Goal: Book appointment/travel/reservation

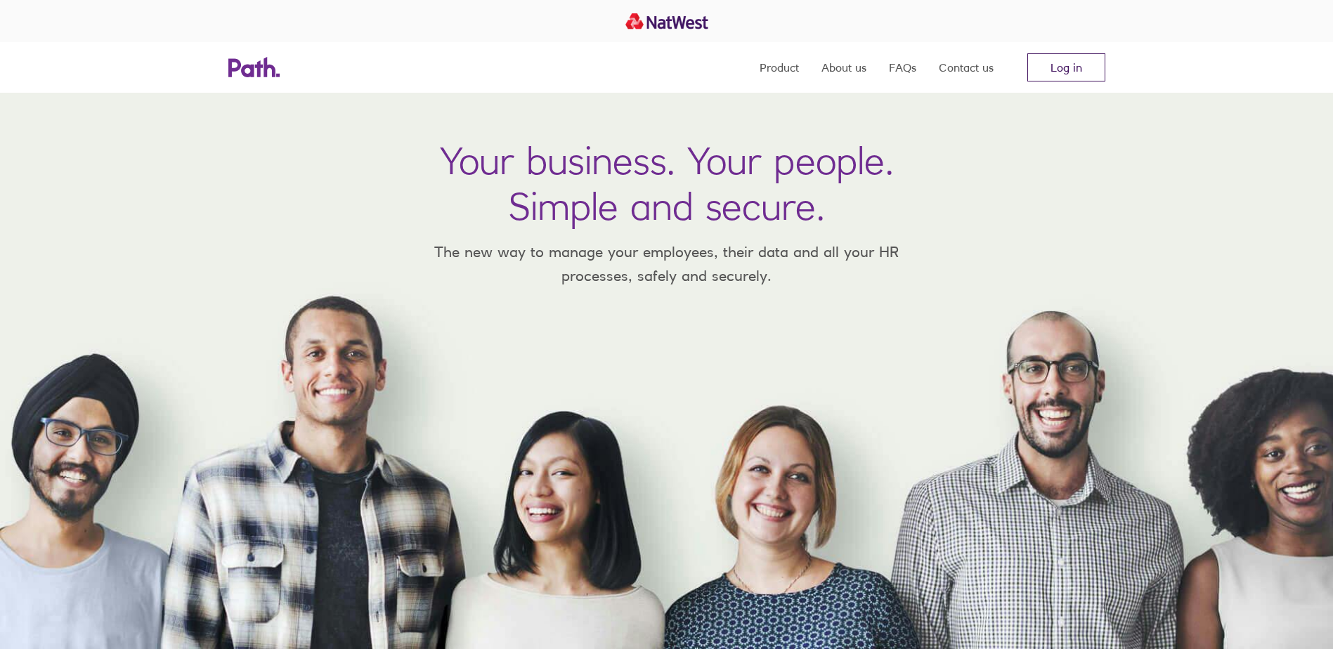
click at [1081, 70] on link "Log in" at bounding box center [1066, 67] width 78 height 28
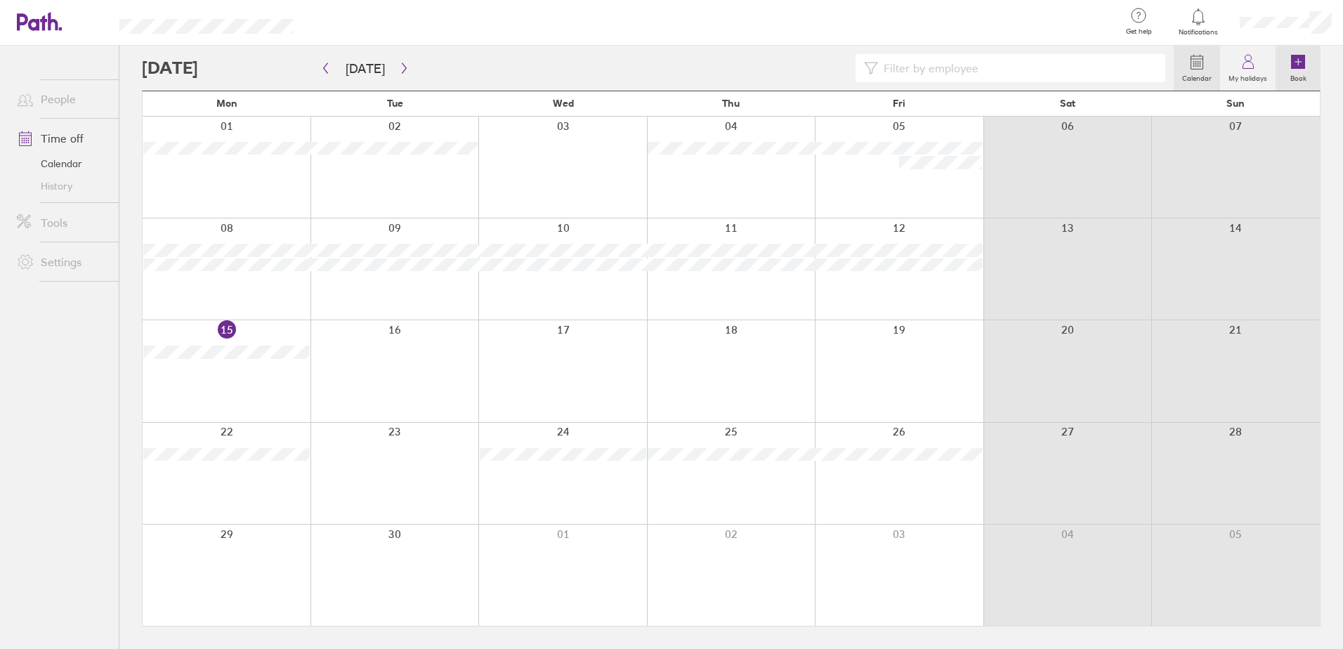
click at [1298, 63] on icon at bounding box center [1298, 62] width 0 height 6
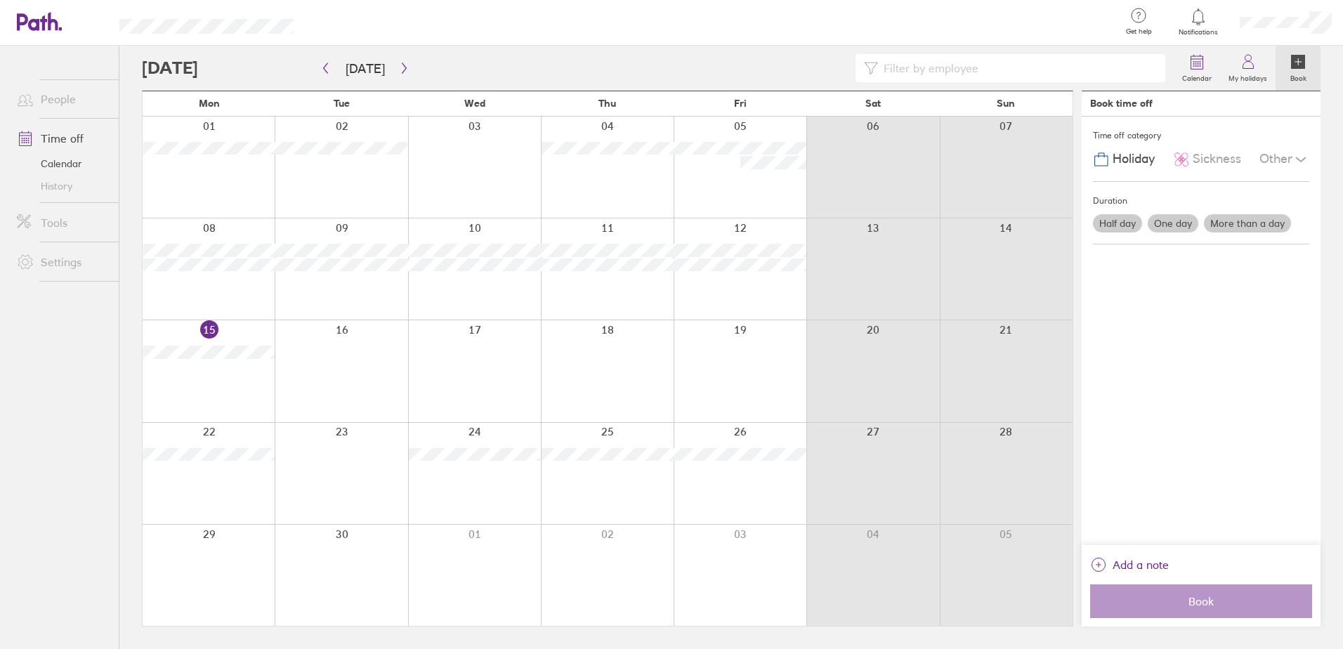
click at [1124, 223] on label "Half day" at bounding box center [1117, 223] width 49 height 18
click at [0, 0] on input "Half day" at bounding box center [0, 0] width 0 height 0
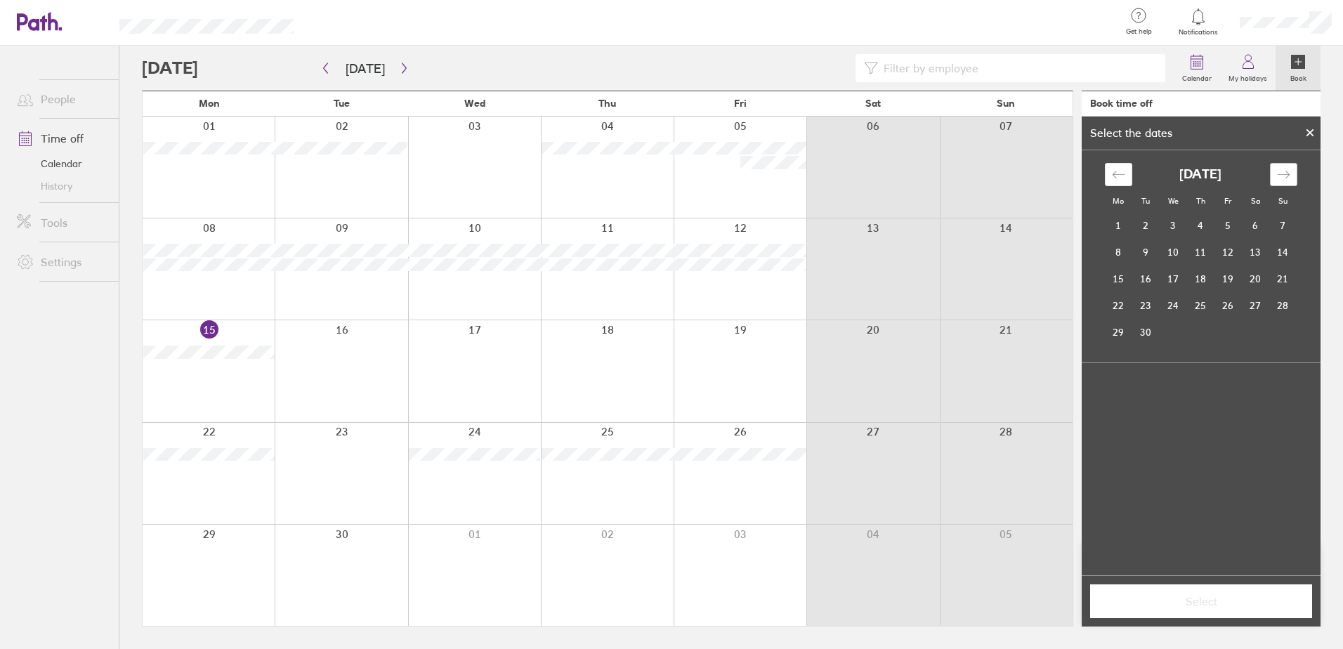
click at [1291, 181] on div "Move forward to switch to the next month." at bounding box center [1283, 174] width 27 height 23
click at [1231, 277] on td "17" at bounding box center [1228, 279] width 27 height 27
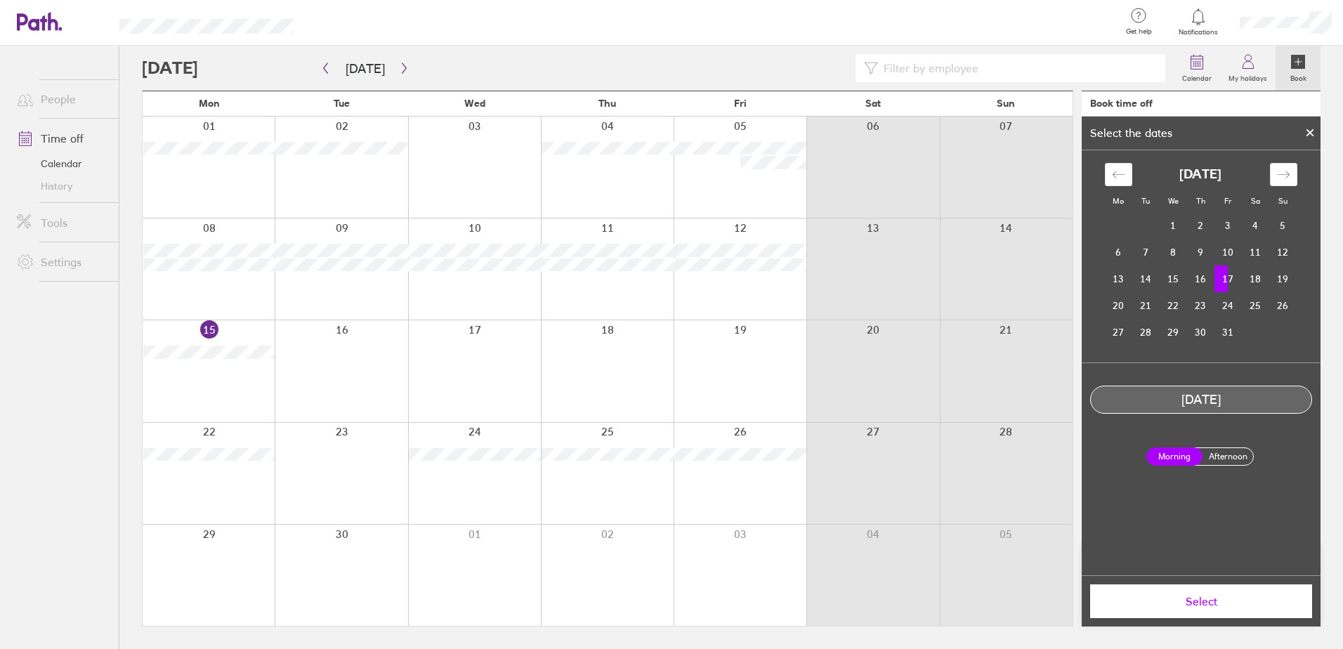
click at [1239, 458] on label "Afternoon" at bounding box center [1228, 456] width 56 height 17
click at [0, 0] on input "Afternoon" at bounding box center [0, 0] width 0 height 0
click at [1226, 603] on span "Select" at bounding box center [1201, 601] width 202 height 13
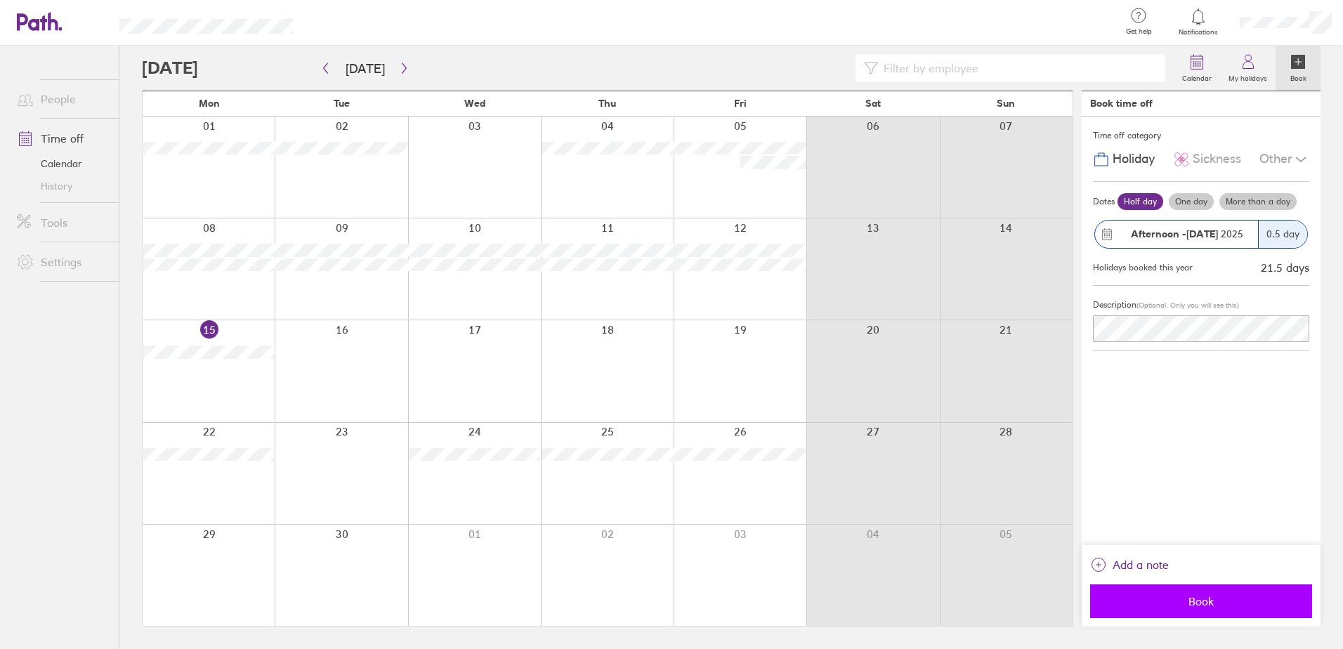
click at [1208, 599] on span "Book" at bounding box center [1201, 601] width 202 height 13
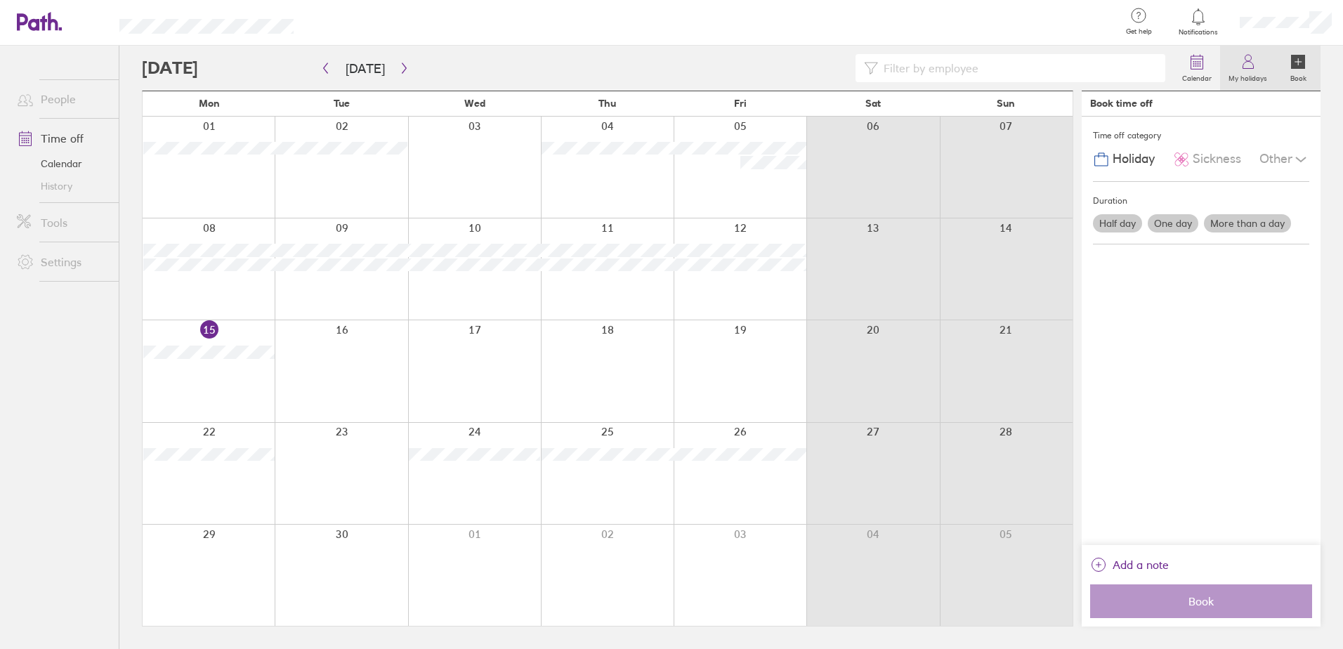
click at [1239, 76] on label "My holidays" at bounding box center [1248, 76] width 56 height 13
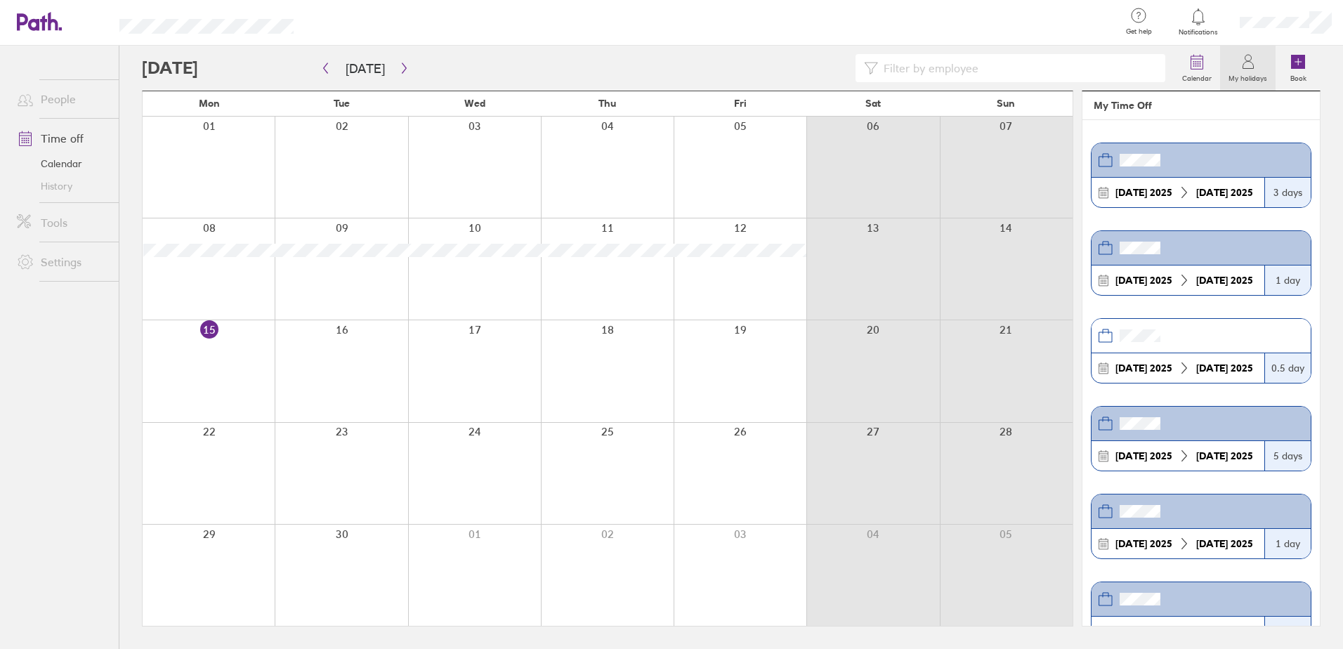
click at [1201, 363] on strong "[DATE]" at bounding box center [1212, 368] width 32 height 13
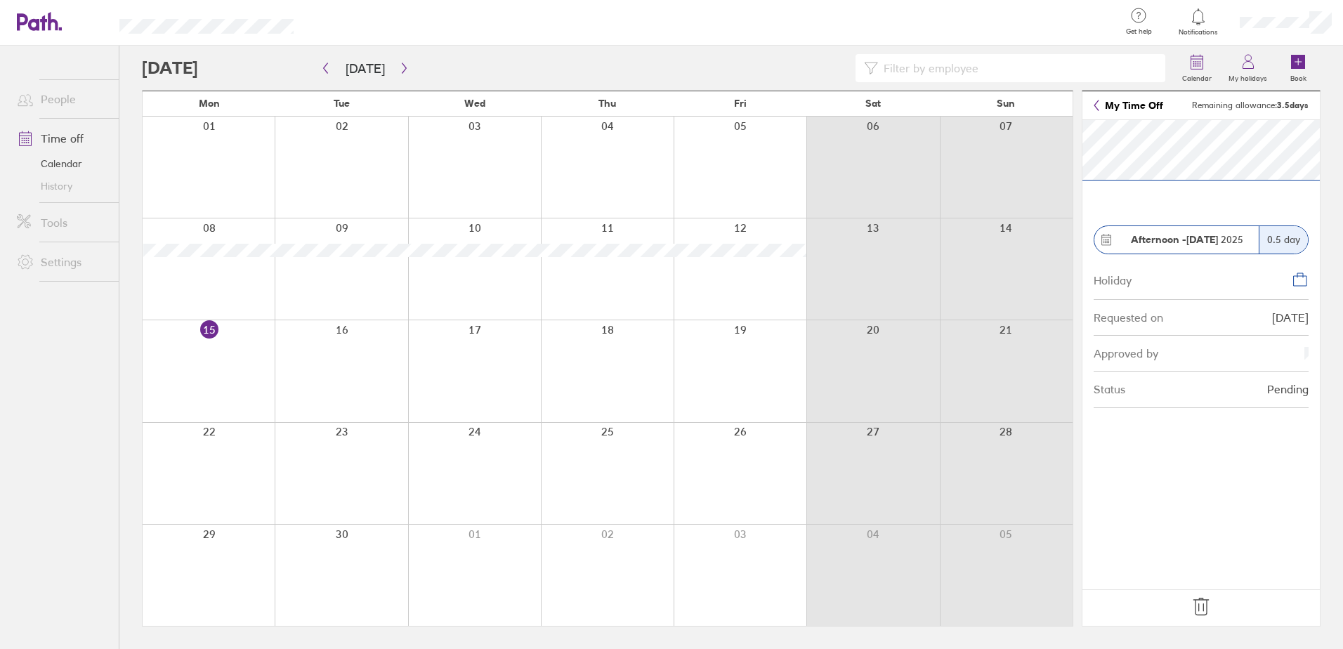
click at [1199, 604] on icon at bounding box center [1201, 607] width 15 height 17
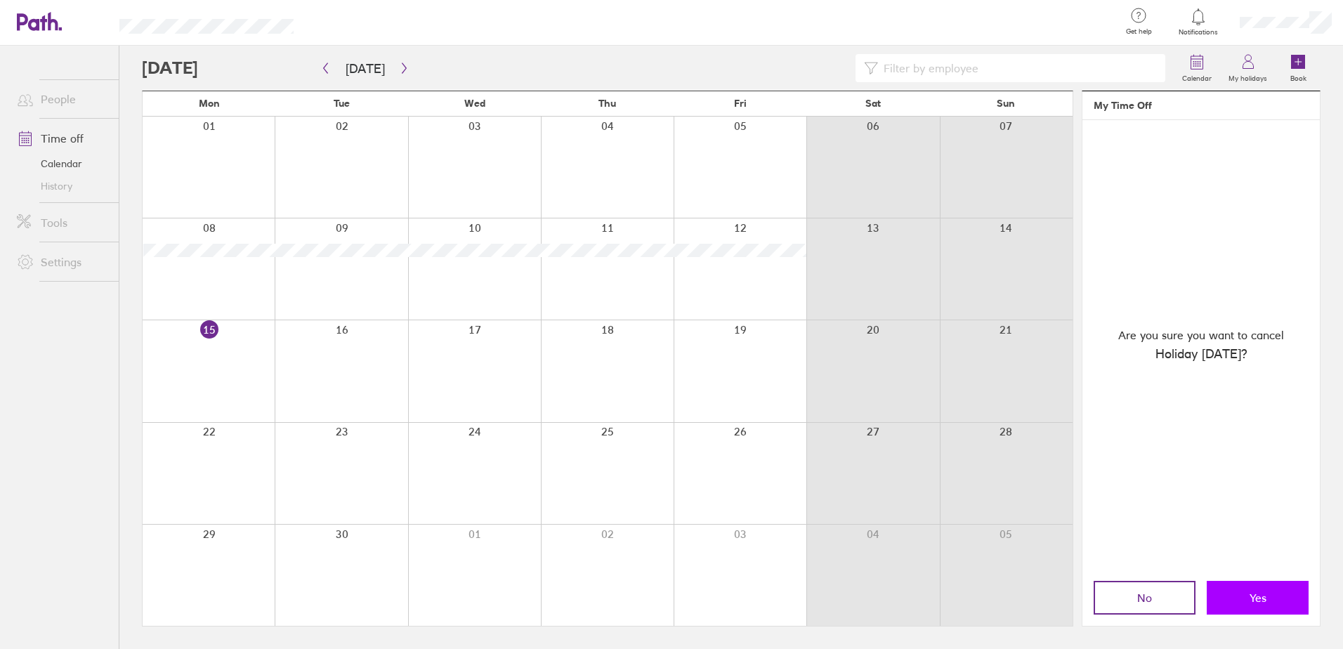
click at [1265, 595] on span "Yes" at bounding box center [1258, 598] width 17 height 13
